Goal: Understand process/instructions: Learn how to perform a task or action

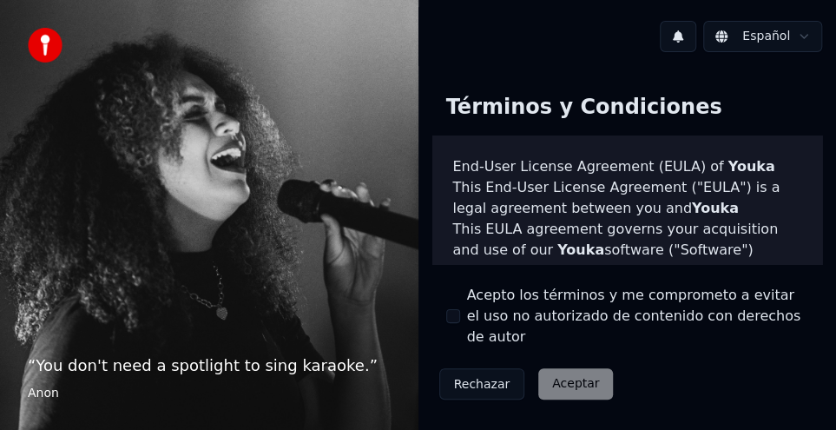
click at [573, 361] on div "Rechazar Aceptar" at bounding box center [526, 383] width 188 height 45
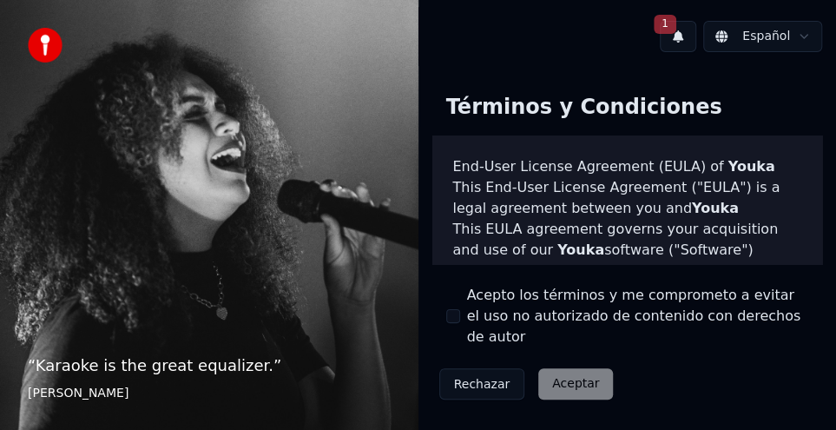
click at [575, 366] on div "Rechazar Aceptar" at bounding box center [526, 383] width 188 height 45
click at [577, 366] on div "Rechazar Aceptar" at bounding box center [526, 383] width 188 height 45
click at [686, 36] on button "1" at bounding box center [678, 36] width 36 height 31
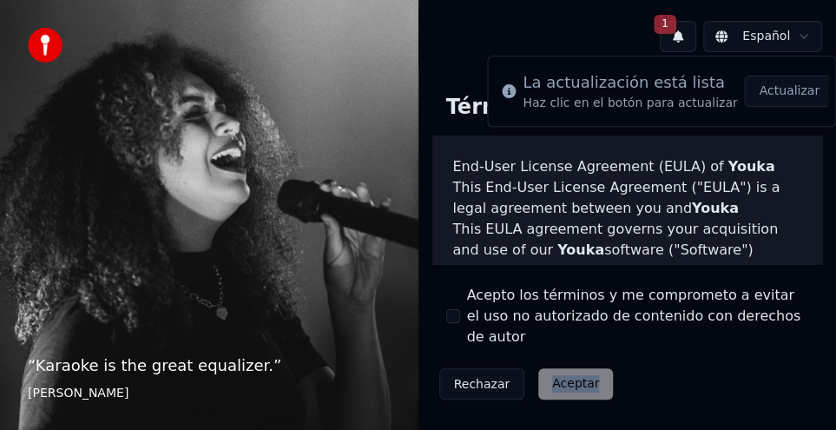
click at [768, 93] on button "Actualizar" at bounding box center [788, 91] width 89 height 31
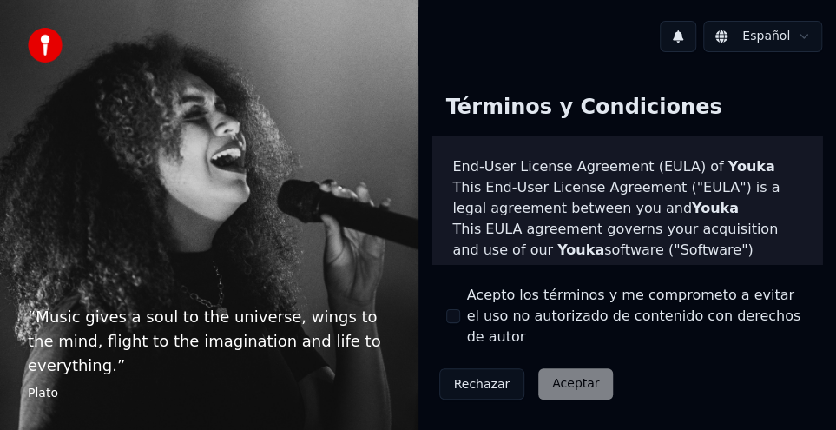
click at [566, 367] on div "Rechazar Aceptar" at bounding box center [526, 383] width 188 height 45
click at [563, 367] on div "Rechazar Aceptar" at bounding box center [526, 383] width 188 height 45
click at [574, 366] on div "Rechazar Aceptar" at bounding box center [526, 383] width 188 height 45
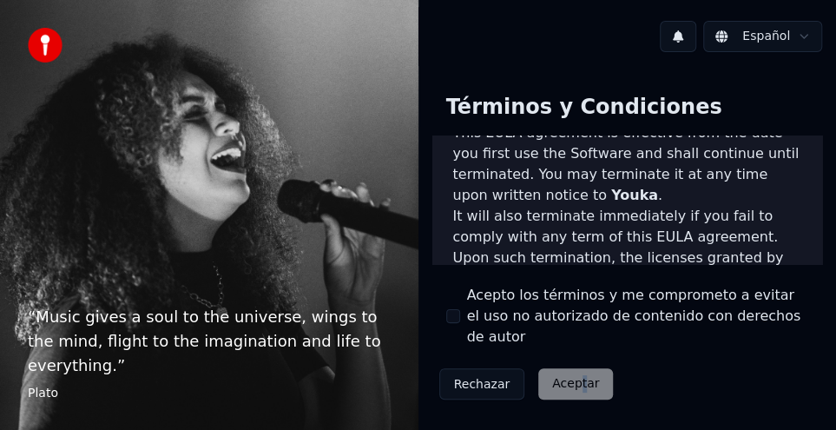
scroll to position [1725, 0]
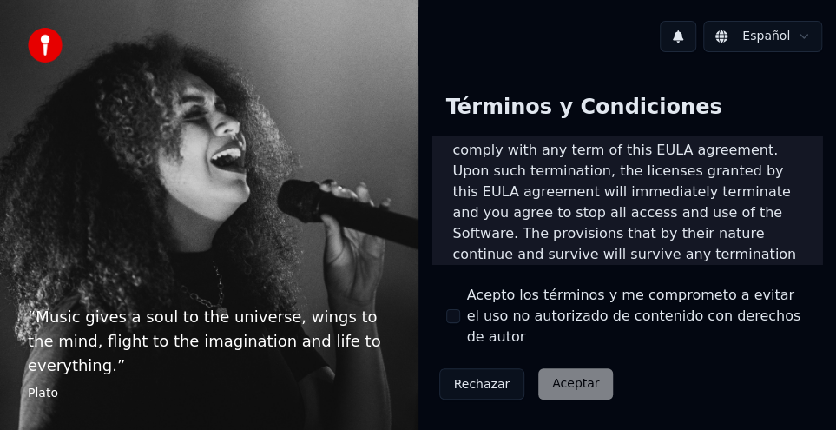
click at [563, 371] on div "Rechazar Aceptar" at bounding box center [526, 383] width 188 height 45
click at [565, 367] on div "Rechazar Aceptar" at bounding box center [526, 383] width 188 height 45
click at [566, 367] on div "Rechazar Aceptar" at bounding box center [526, 383] width 188 height 45
click at [565, 366] on div "Rechazar Aceptar" at bounding box center [526, 383] width 188 height 45
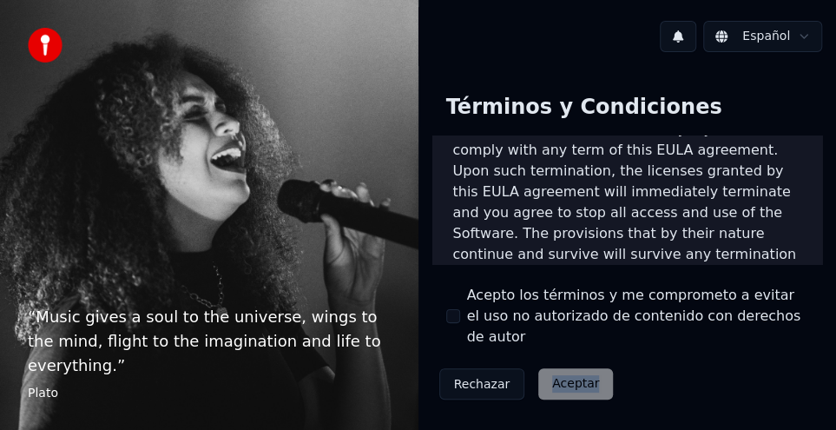
click at [475, 368] on button "Rechazar" at bounding box center [482, 383] width 86 height 31
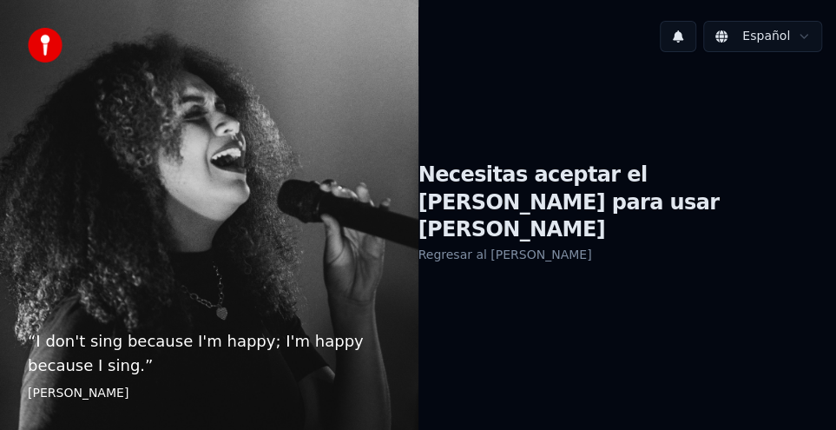
click at [496, 241] on link "Regresar al [PERSON_NAME]" at bounding box center [506, 255] width 174 height 28
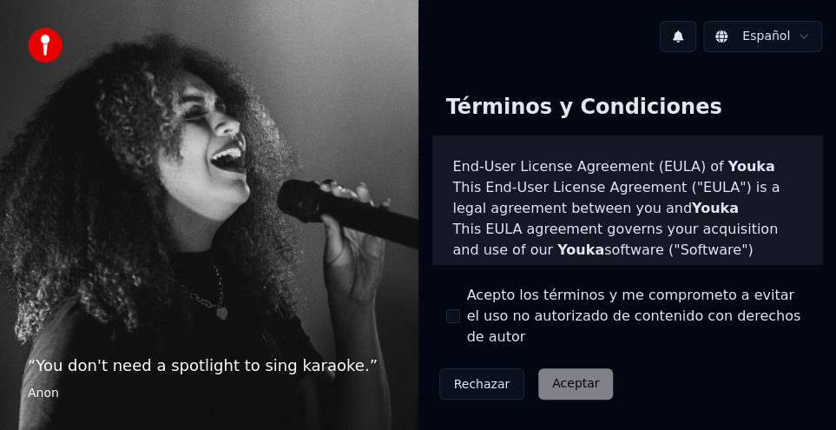
click at [564, 367] on div "Rechazar Aceptar" at bounding box center [526, 383] width 188 height 45
click at [570, 366] on div "Rechazar Aceptar" at bounding box center [526, 383] width 188 height 45
click at [659, 391] on div "Términos y Condiciones End-User License Agreement ([PERSON_NAME]) of Youka This…" at bounding box center [628, 243] width 419 height 354
drag, startPoint x: 634, startPoint y: 373, endPoint x: 633, endPoint y: 360, distance: 13.1
click at [633, 360] on div "Términos y Condiciones End-User License Agreement ([PERSON_NAME]) of Youka This…" at bounding box center [627, 243] width 391 height 326
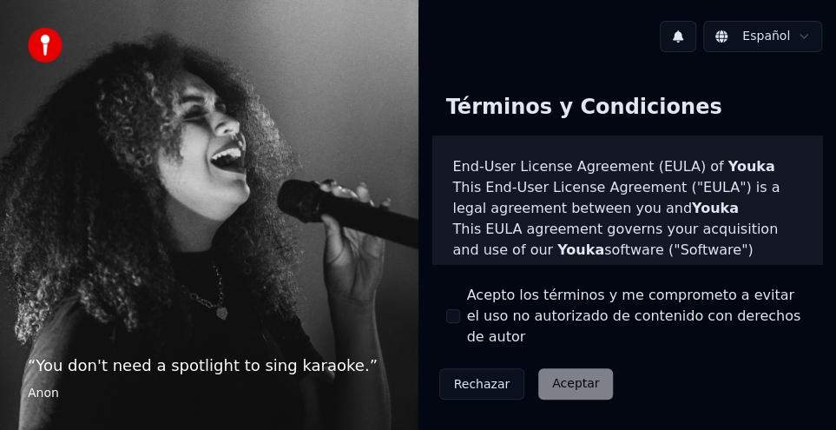
click at [631, 354] on div "Términos y Condiciones End-User License Agreement ([PERSON_NAME]) of Youka This…" at bounding box center [627, 243] width 391 height 326
click at [627, 360] on div "Términos y Condiciones End-User License Agreement ([PERSON_NAME]) of Youka This…" at bounding box center [627, 243] width 391 height 326
drag, startPoint x: 623, startPoint y: 360, endPoint x: 578, endPoint y: 352, distance: 45.1
click at [620, 360] on div "Términos y Condiciones End-User License Agreement ([PERSON_NAME]) of Youka This…" at bounding box center [627, 243] width 391 height 326
click at [574, 361] on div "Rechazar Aceptar" at bounding box center [526, 383] width 188 height 45
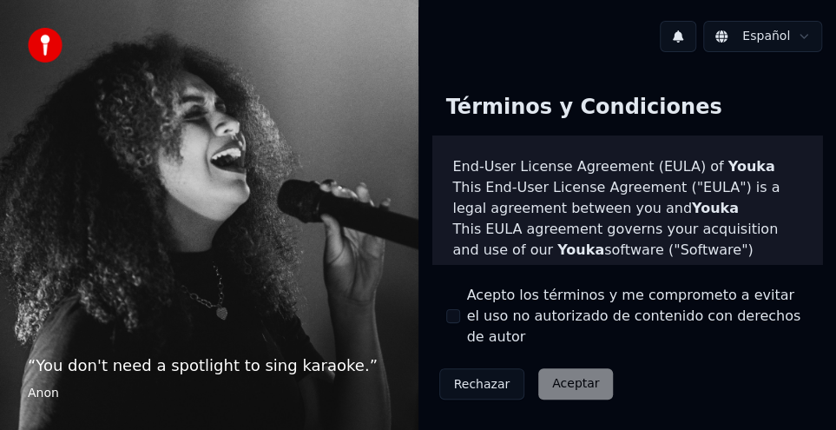
drag, startPoint x: 568, startPoint y: 355, endPoint x: 559, endPoint y: 359, distance: 9.4
click at [564, 361] on div "Rechazar Aceptar" at bounding box center [526, 383] width 188 height 45
click at [557, 361] on div "Rechazar Aceptar" at bounding box center [526, 383] width 188 height 45
drag, startPoint x: 551, startPoint y: 361, endPoint x: 541, endPoint y: 362, distance: 10.5
click at [543, 364] on div "Rechazar Aceptar" at bounding box center [526, 383] width 188 height 45
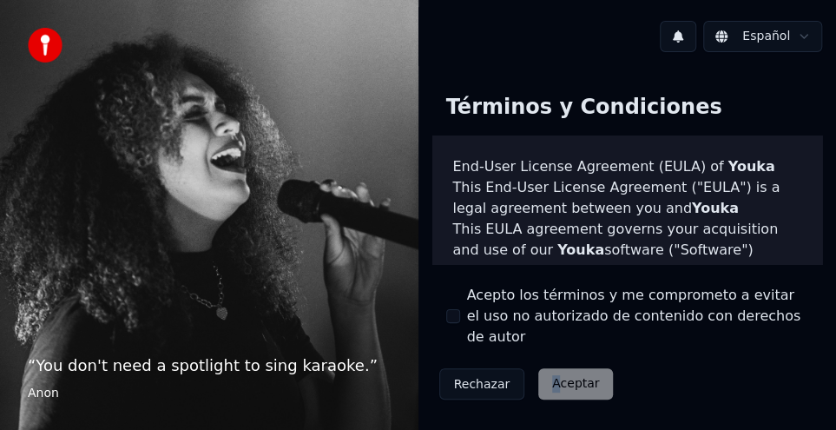
click at [531, 361] on div "Rechazar Aceptar" at bounding box center [526, 383] width 188 height 45
click at [548, 361] on div "Rechazar Aceptar" at bounding box center [526, 383] width 188 height 45
click at [551, 366] on div "Rechazar Aceptar" at bounding box center [526, 383] width 188 height 45
click at [550, 366] on div "Rechazar Aceptar" at bounding box center [526, 383] width 188 height 45
click at [558, 364] on div "Rechazar Aceptar" at bounding box center [526, 383] width 188 height 45
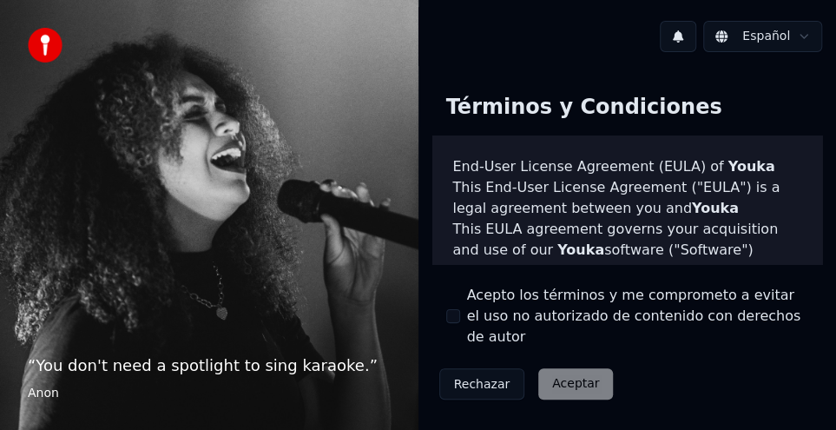
click at [560, 364] on div "Rechazar Aceptar" at bounding box center [526, 383] width 188 height 45
click at [561, 364] on div "Rechazar Aceptar" at bounding box center [526, 383] width 188 height 45
click at [561, 363] on div "Rechazar Aceptar" at bounding box center [526, 383] width 188 height 45
